Goal: Transaction & Acquisition: Purchase product/service

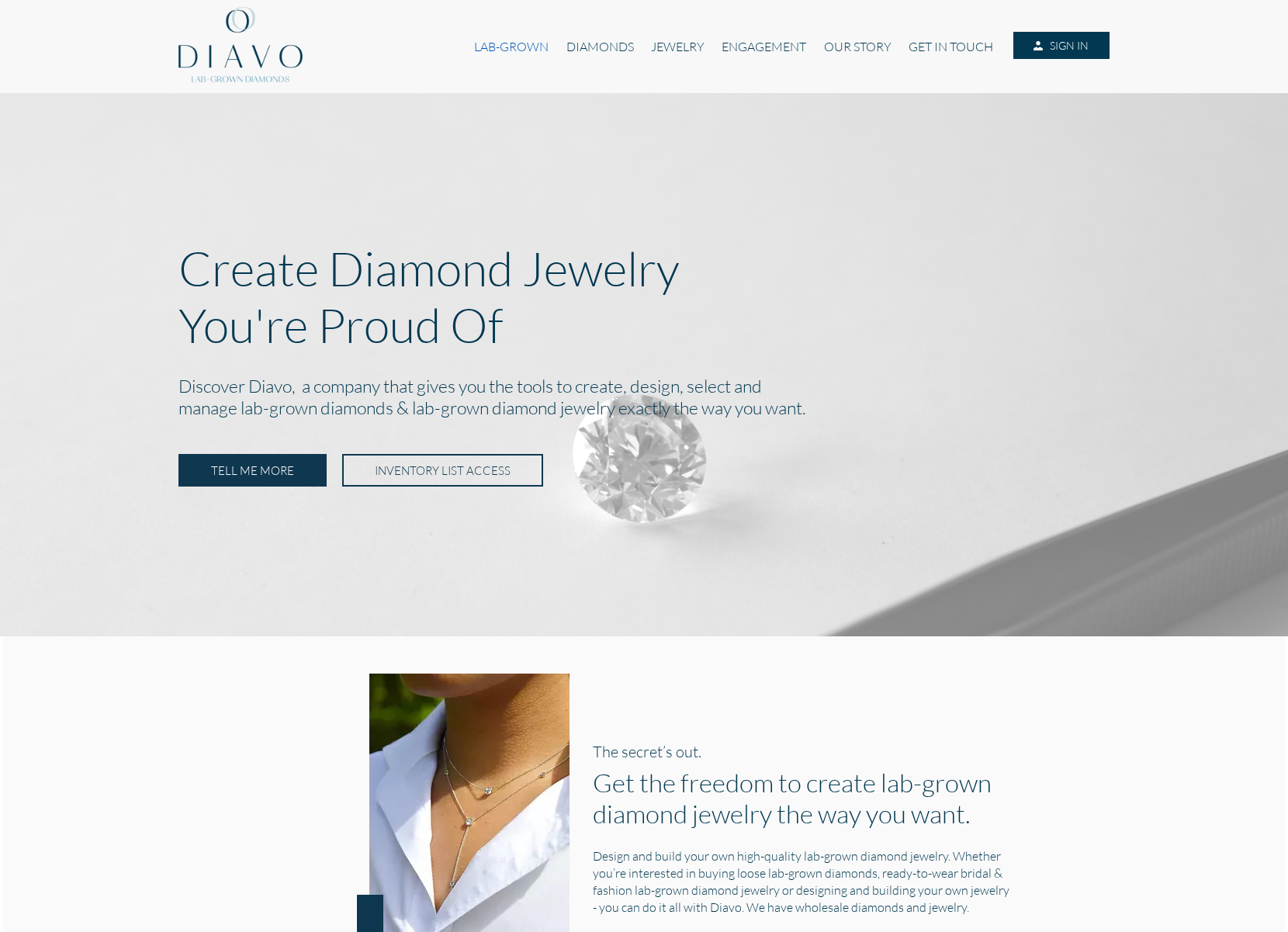
click at [516, 46] on link "LAB-GROWN" at bounding box center [512, 47] width 92 height 30
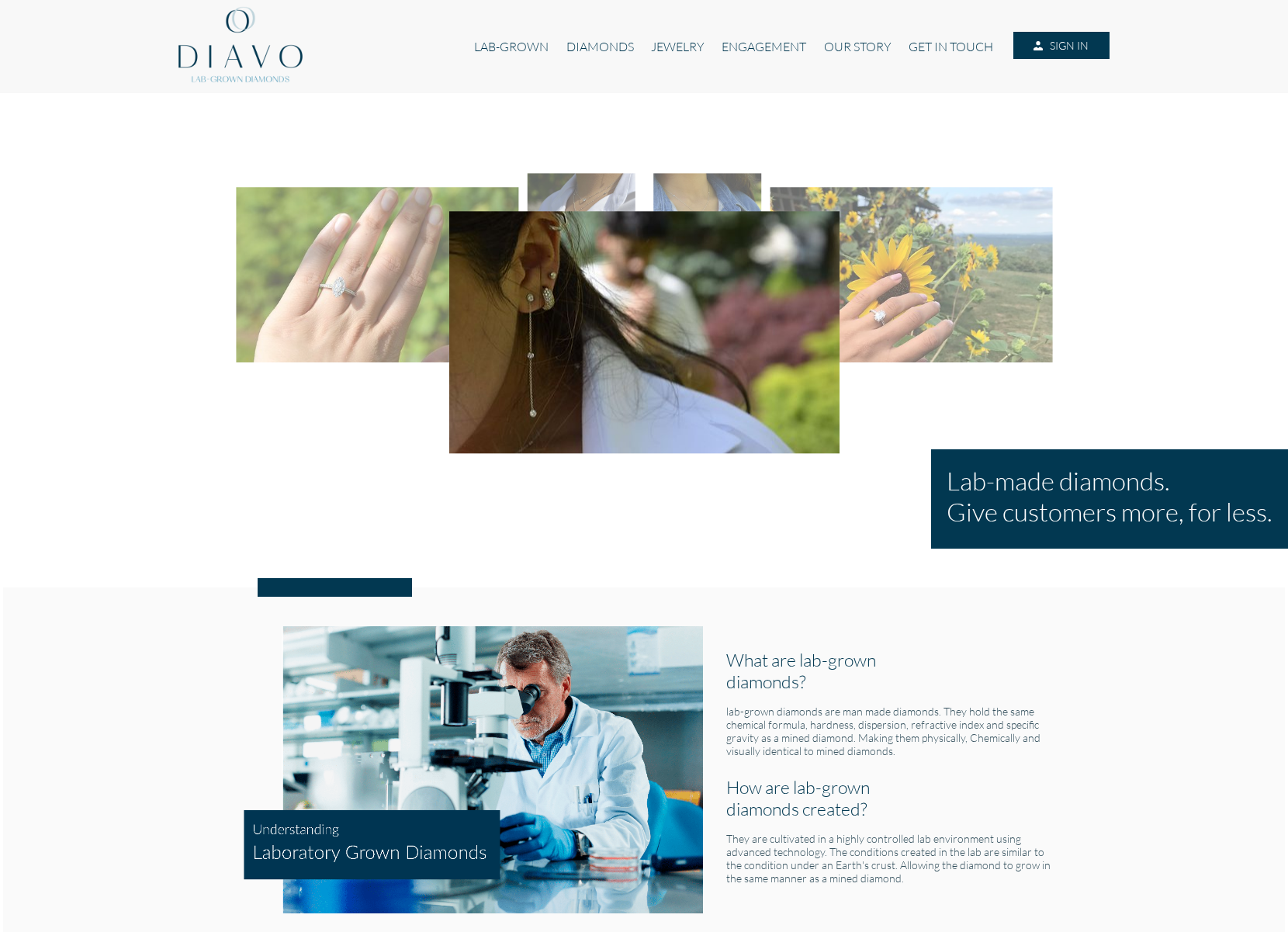
click at [602, 79] on div "LAB-GROWN DIAMONDS JEWELRY ENGAGEMENT OUR STORY GET IN TOUCH SIGN IN" at bounding box center [644, 47] width 931 height 93
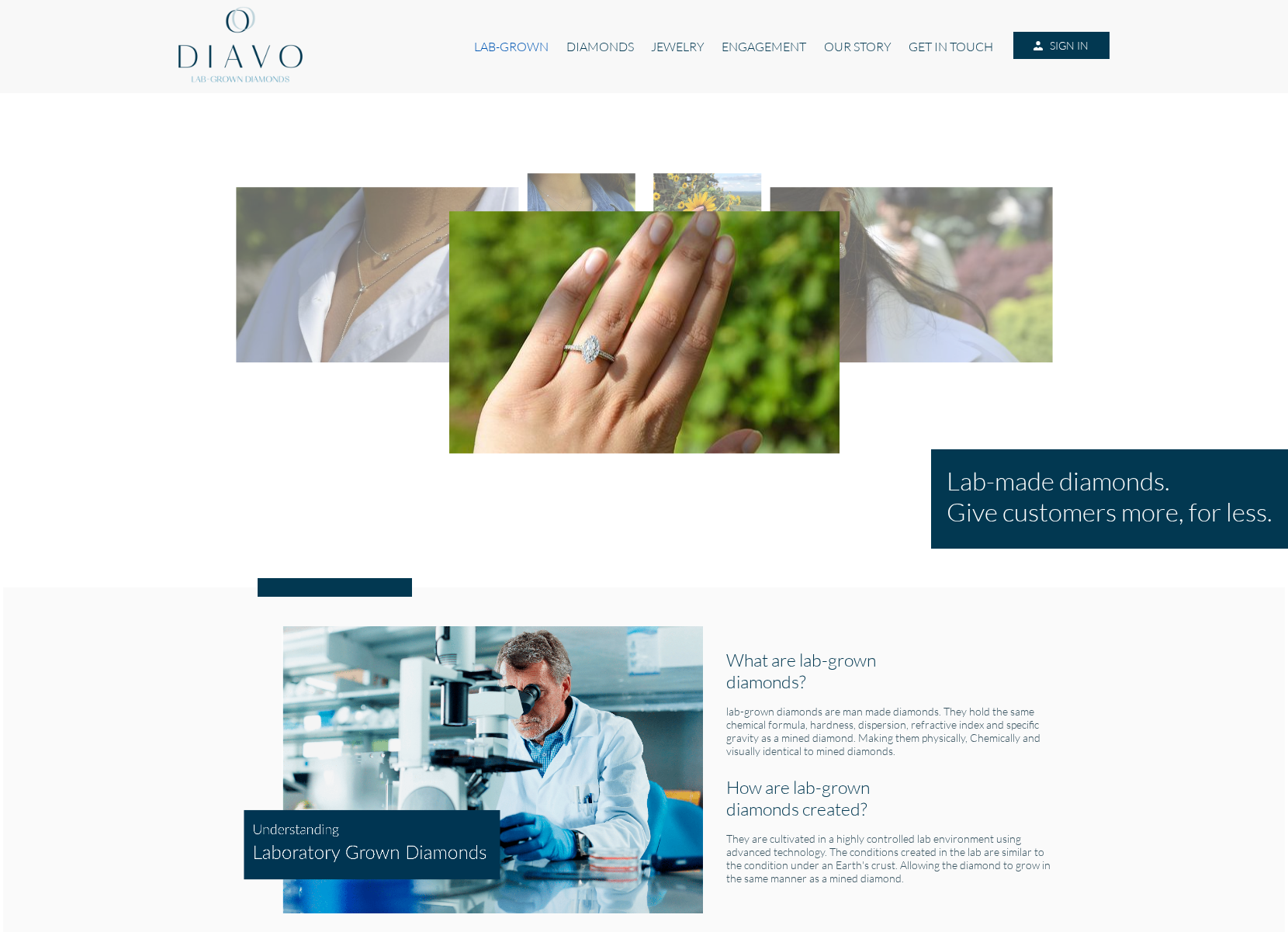
click at [512, 51] on link "LAB-GROWN" at bounding box center [512, 47] width 92 height 30
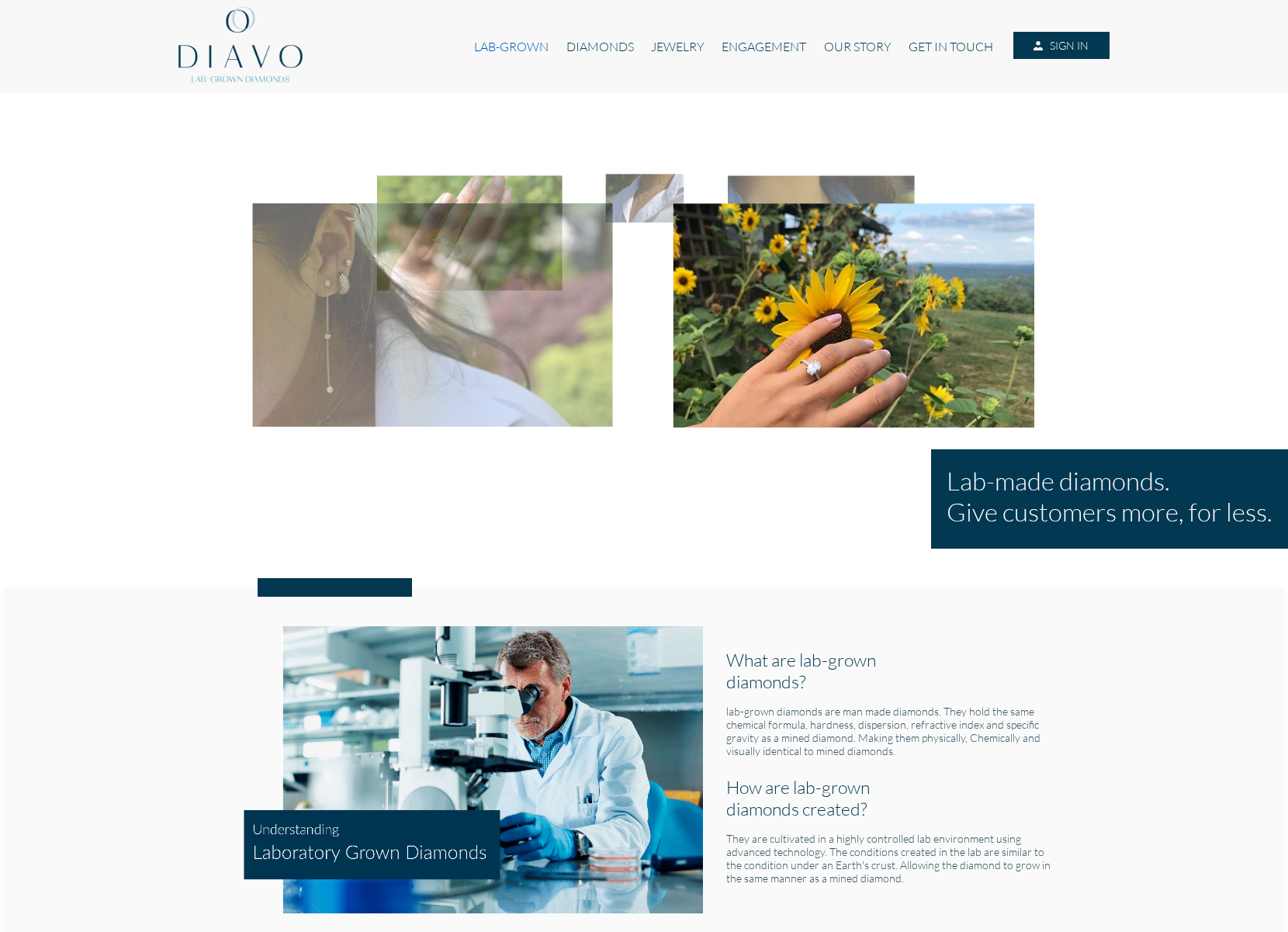
click at [511, 49] on link "LAB-GROWN" at bounding box center [512, 47] width 92 height 30
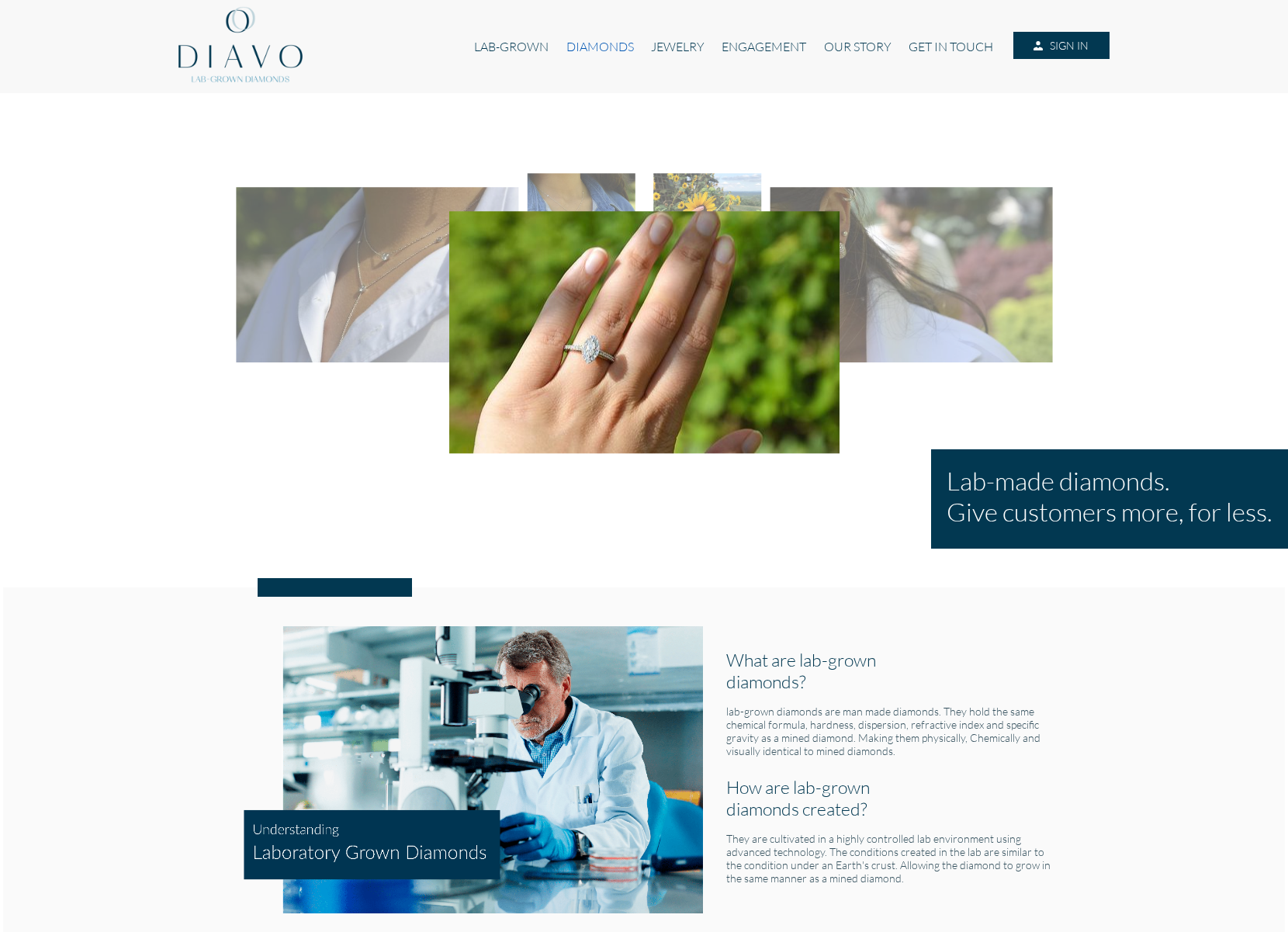
click at [603, 47] on link "DIAMONDS" at bounding box center [600, 47] width 85 height 30
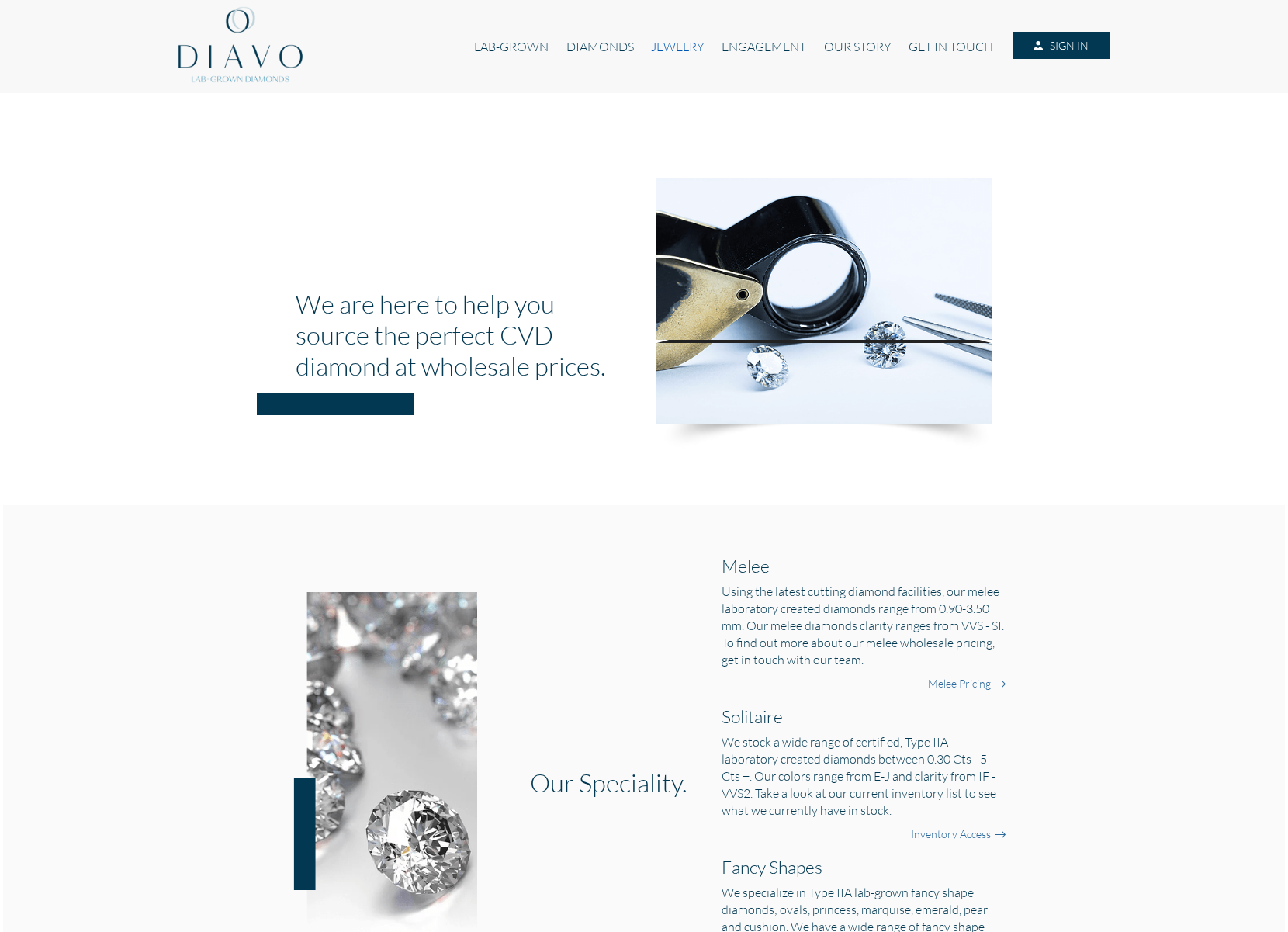
click at [675, 47] on link "JEWELRY" at bounding box center [677, 47] width 71 height 30
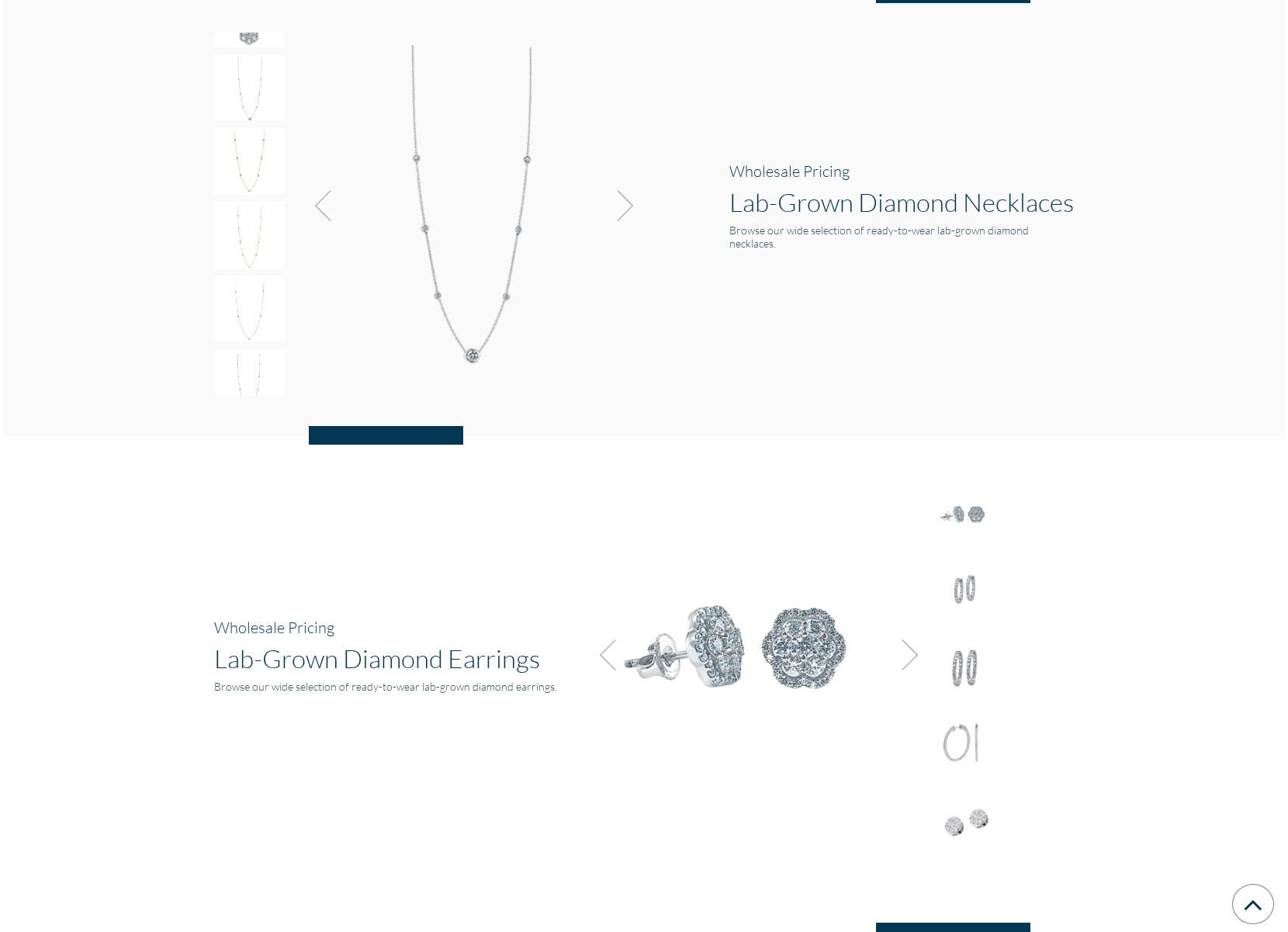
scroll to position [1602, 0]
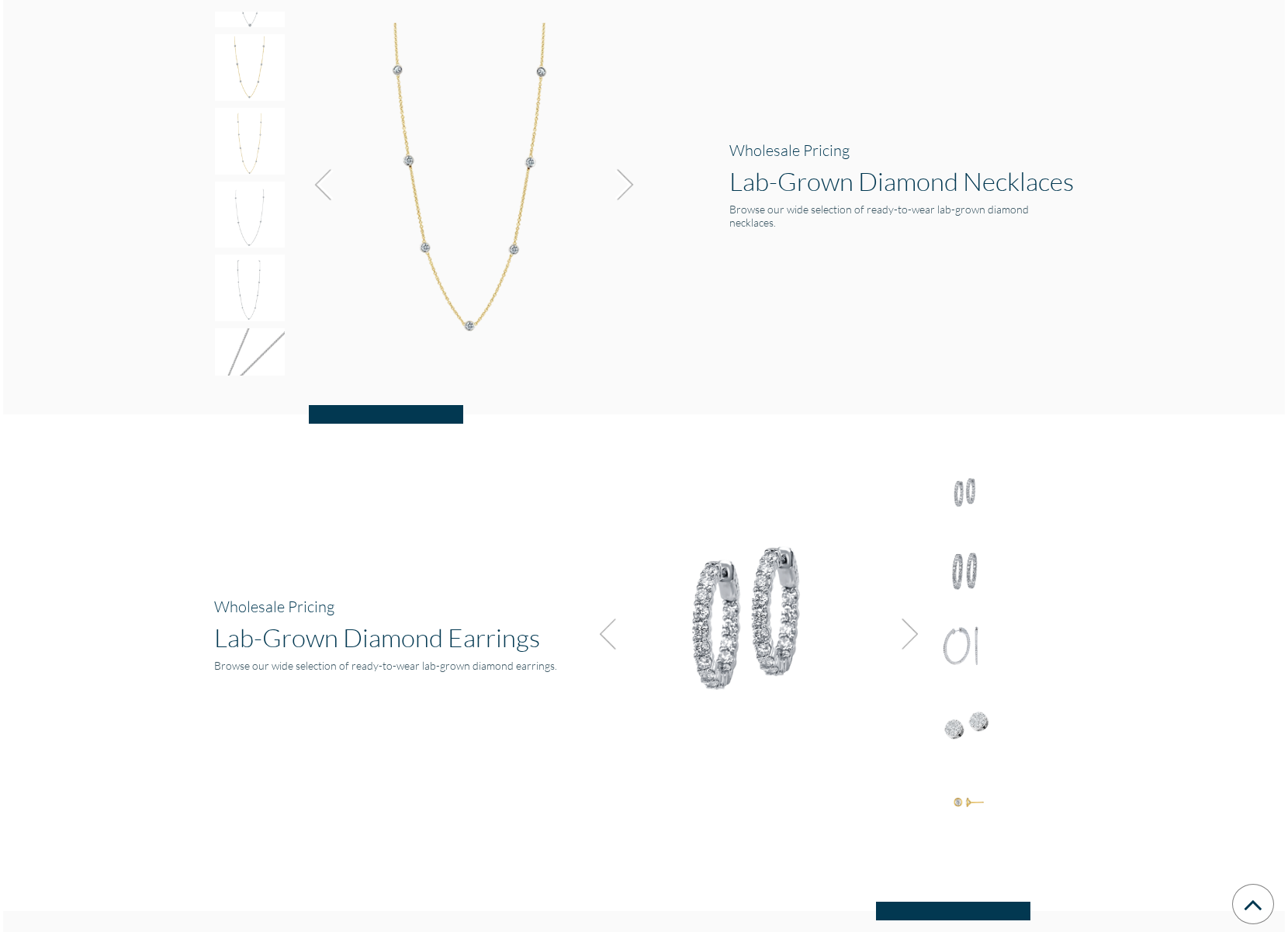
click at [850, 174] on h1 "Lab-Grown Diamond Necklaces" at bounding box center [902, 181] width 345 height 31
click at [416, 313] on img at bounding box center [472, 178] width 349 height 332
